Goal: Information Seeking & Learning: Learn about a topic

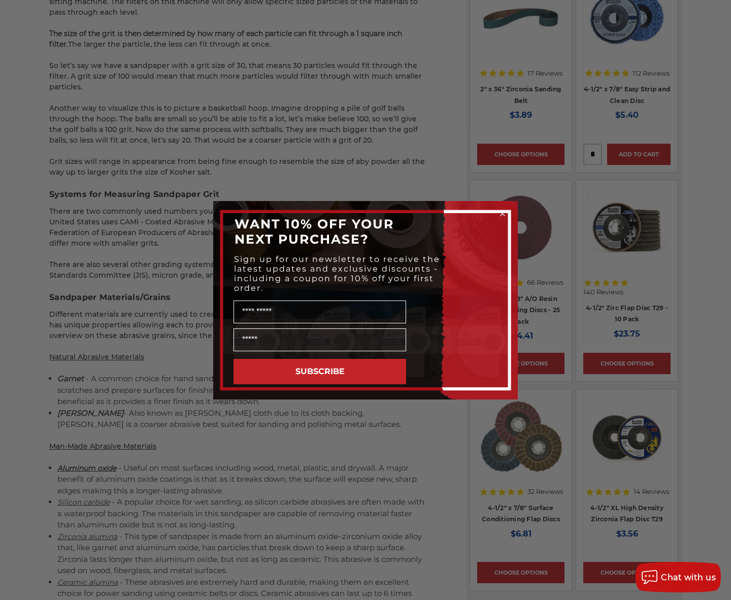
scroll to position [904, 0]
click at [41, 489] on div "Close dialog WANT 10% OFF YOUR NEXT PURCHASE? Sign up for our newsletter to rec…" at bounding box center [365, 300] width 731 height 600
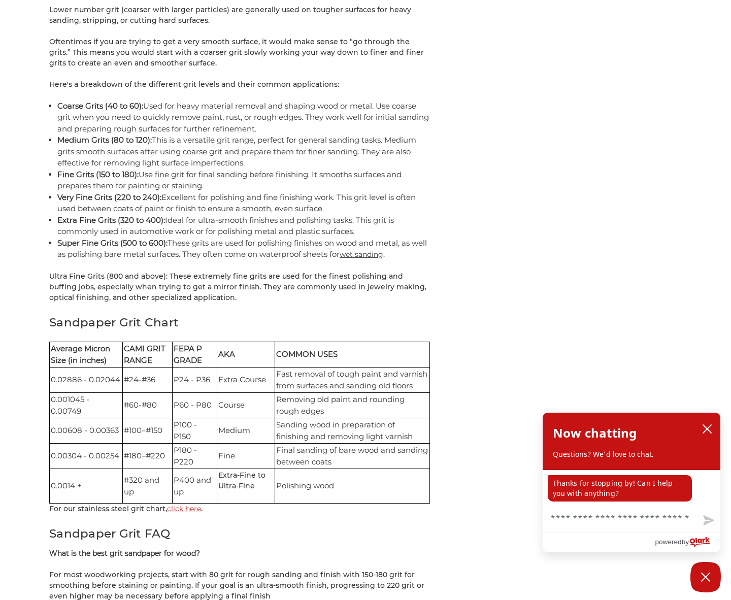
scroll to position [1989, 0]
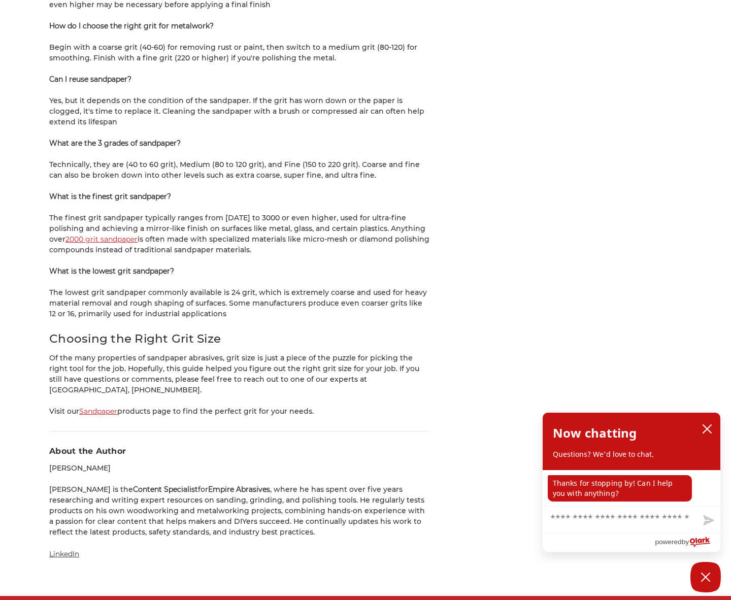
click at [274, 223] on p "The finest grit sandpaper typically ranges from [DATE] to 3000 or even higher, …" at bounding box center [239, 234] width 381 height 43
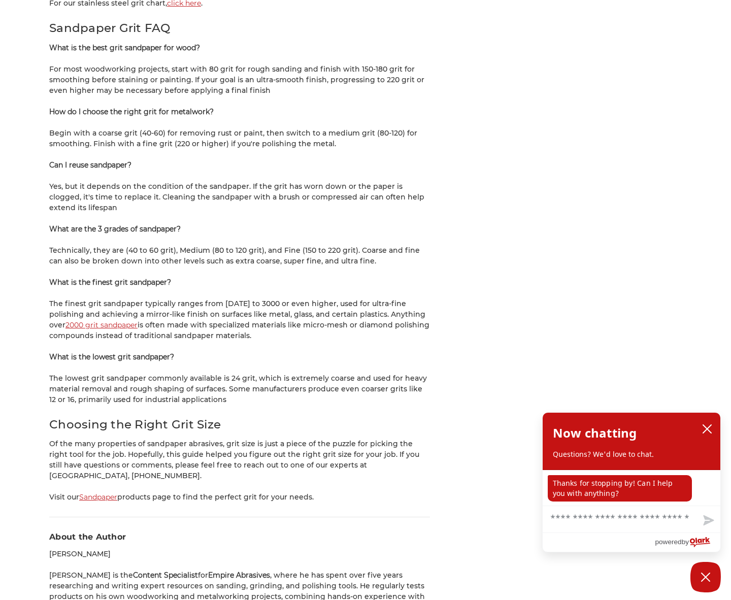
scroll to position [2492, 0]
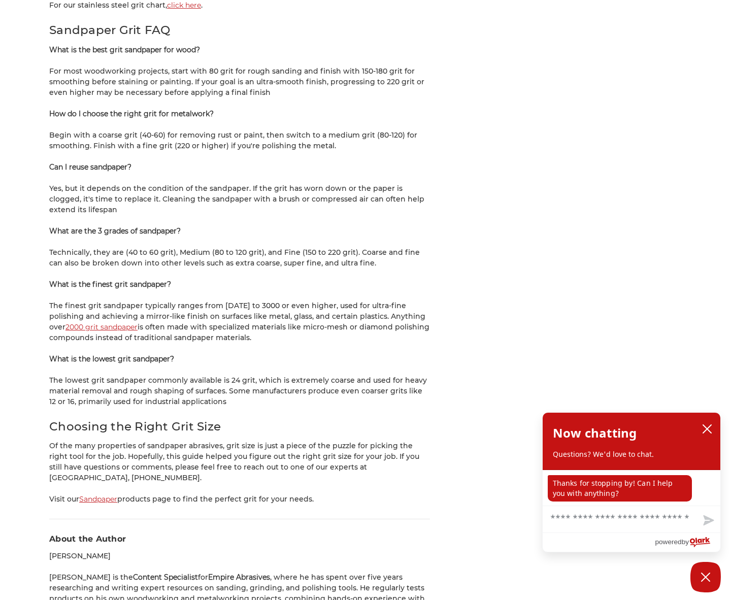
click at [293, 226] on p "What are the 3 grades of sandpaper?" at bounding box center [239, 231] width 381 height 11
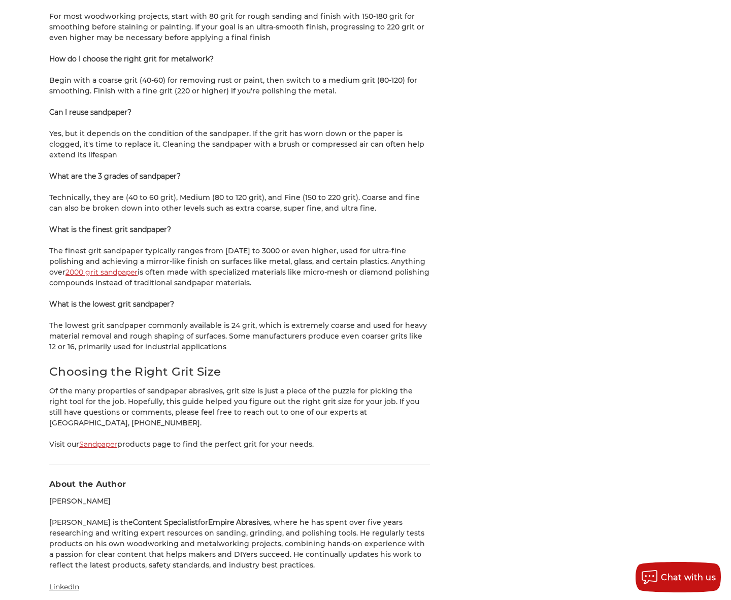
scroll to position [2549, 0]
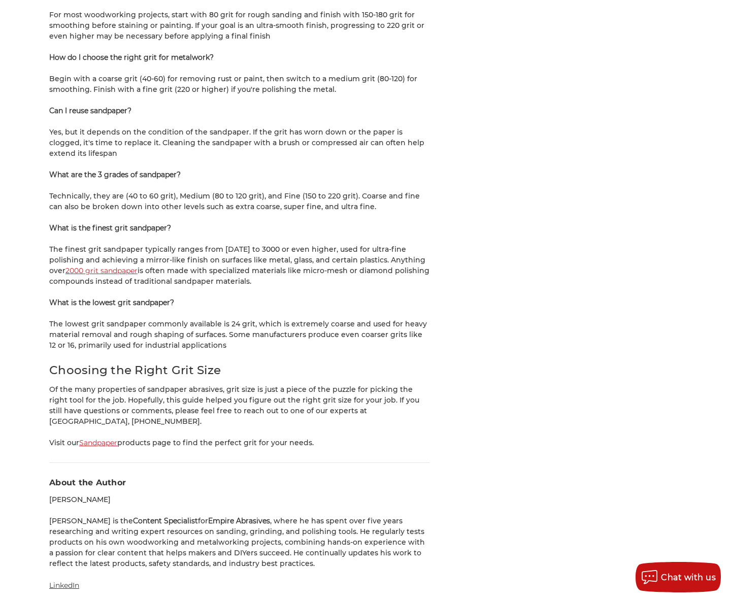
click at [298, 223] on p "What is the finest grit sandpaper?" at bounding box center [239, 228] width 381 height 11
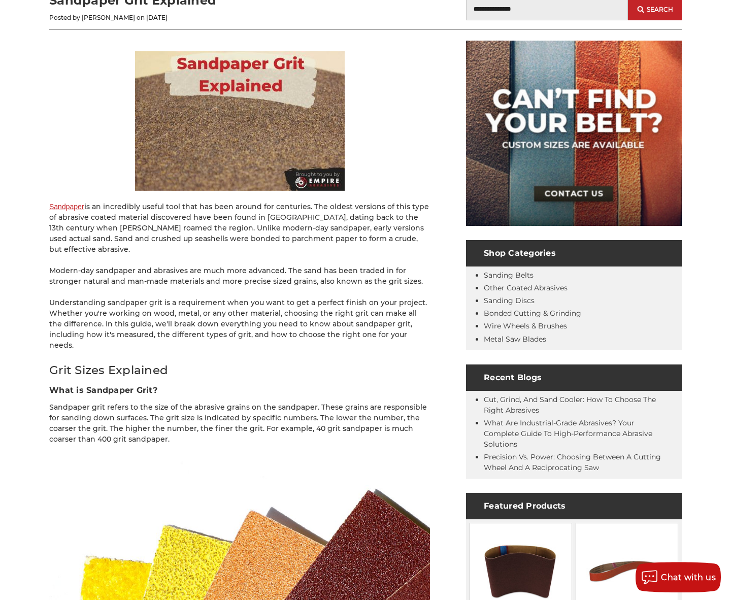
scroll to position [0, 0]
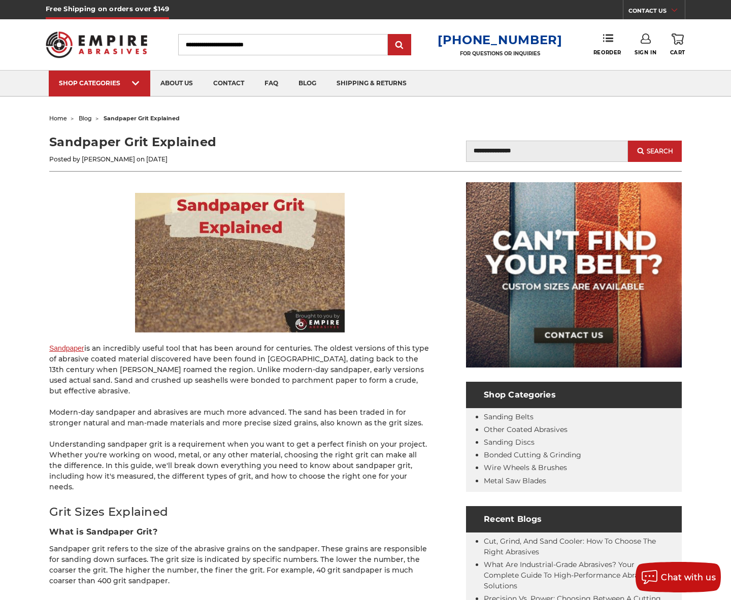
click at [403, 300] on p at bounding box center [239, 263] width 381 height 140
click at [402, 322] on p at bounding box center [239, 263] width 381 height 140
click at [347, 439] on p "Understanding sandpaper grit is a requirement when you want to get a perfect fi…" at bounding box center [239, 465] width 381 height 53
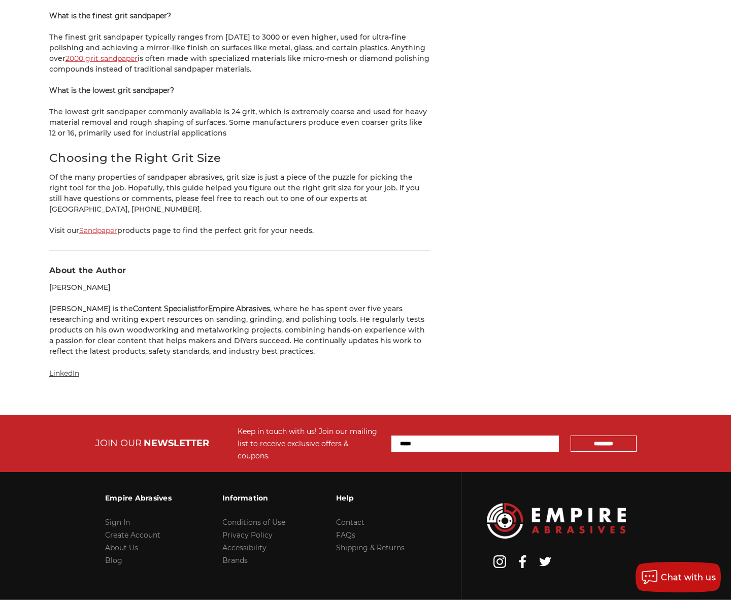
scroll to position [2783, 0]
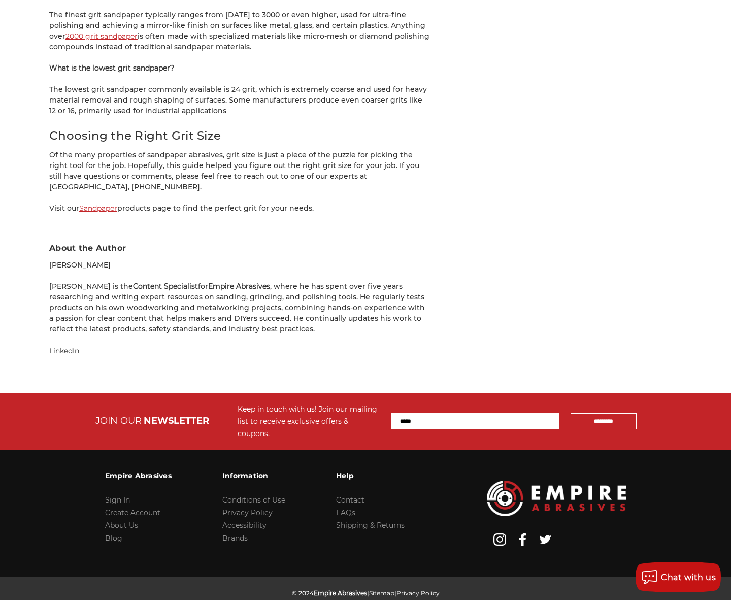
click at [347, 281] on p "[PERSON_NAME] is the Content Specialist for Empire Abrasives , where he has spe…" at bounding box center [239, 307] width 381 height 53
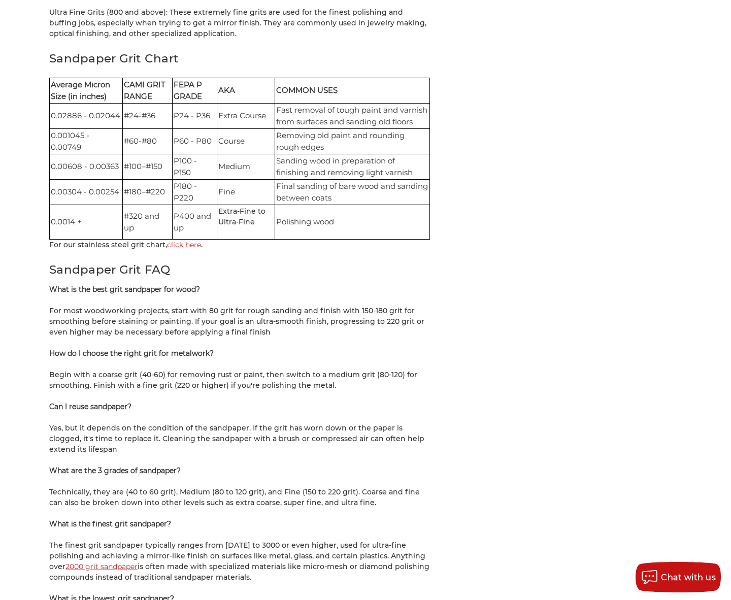
scroll to position [2255, 0]
